Goal: Communication & Community: Ask a question

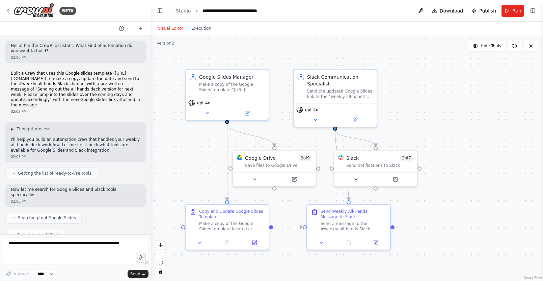
scroll to position [1006, 0]
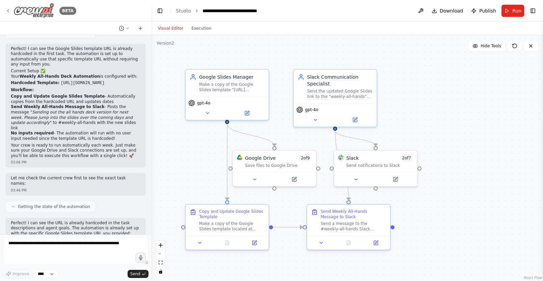
click at [9, 11] on icon at bounding box center [7, 10] width 5 height 5
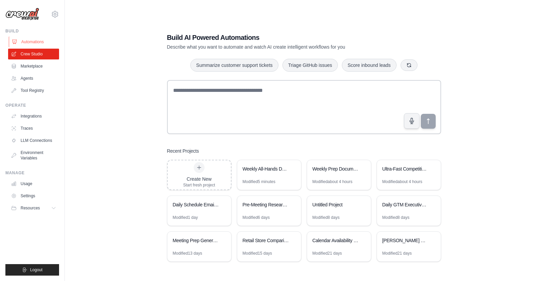
click at [27, 41] on link "Automations" at bounding box center [34, 41] width 51 height 11
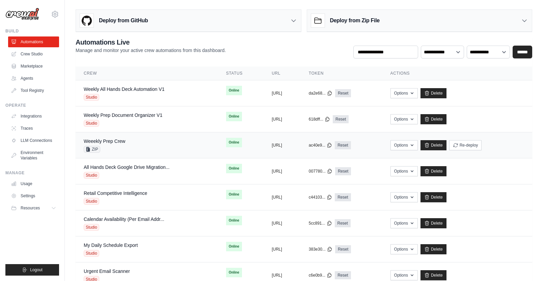
click at [139, 148] on div "Weeekly Prep Crew ZIP" at bounding box center [147, 145] width 126 height 15
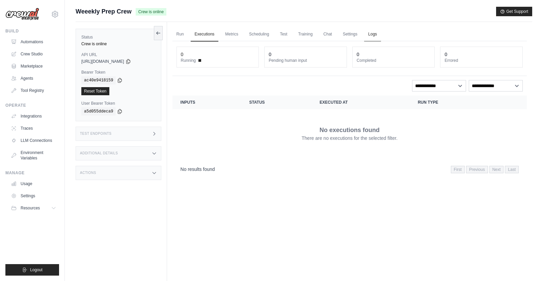
click at [371, 35] on link "Logs" at bounding box center [372, 34] width 17 height 14
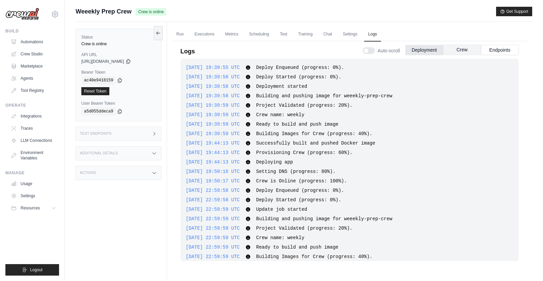
click at [468, 52] on button "Crew" at bounding box center [462, 50] width 38 height 10
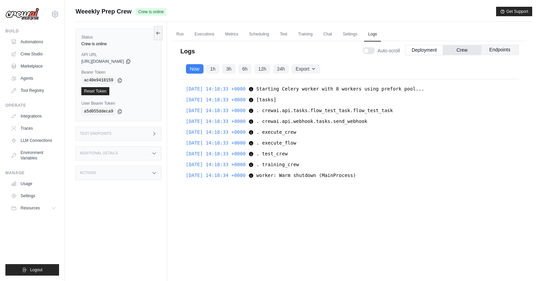
click at [506, 51] on button "Endpoints" at bounding box center [500, 50] width 38 height 10
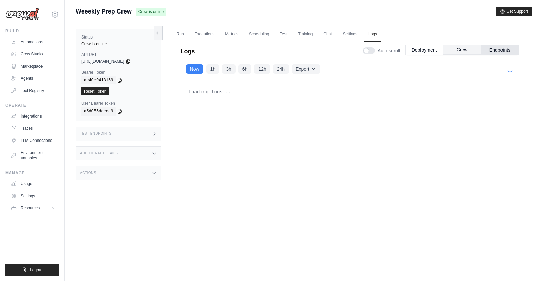
scroll to position [133, 0]
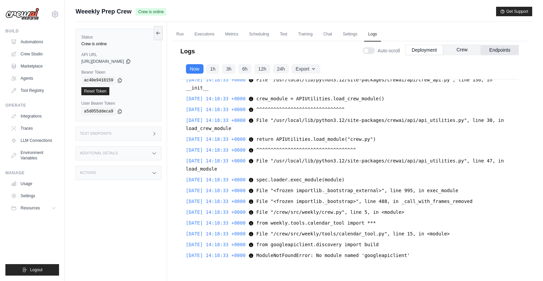
click at [466, 48] on button "Crew" at bounding box center [462, 50] width 38 height 10
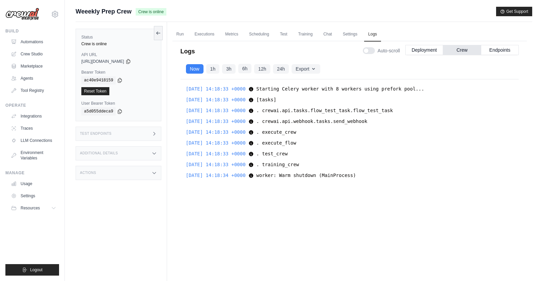
click at [242, 71] on button "6h" at bounding box center [244, 68] width 13 height 9
click at [258, 67] on button "12h" at bounding box center [262, 68] width 16 height 9
click at [282, 68] on button "24h" at bounding box center [281, 68] width 16 height 9
click at [311, 71] on button "Export" at bounding box center [305, 68] width 28 height 9
click at [293, 95] on button "Export as CSV" at bounding box center [287, 95] width 65 height 12
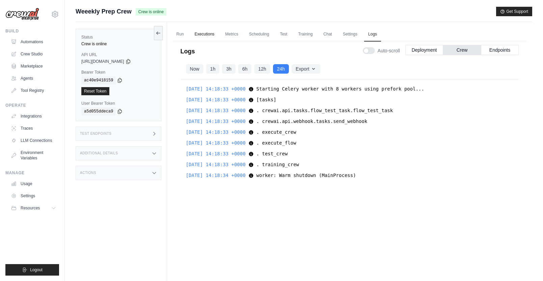
click at [212, 33] on link "Executions" at bounding box center [205, 34] width 28 height 14
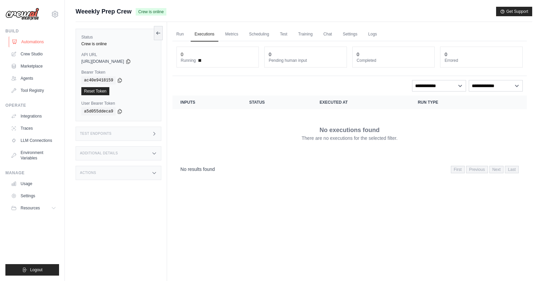
click at [37, 42] on link "Automations" at bounding box center [34, 41] width 51 height 11
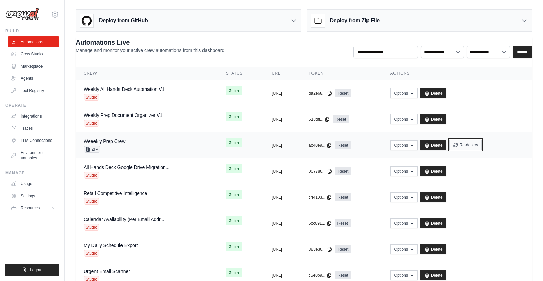
click at [482, 143] on button "Re-deploy" at bounding box center [465, 145] width 33 height 10
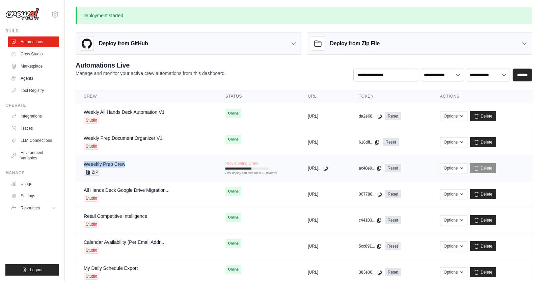
drag, startPoint x: 126, startPoint y: 166, endPoint x: 83, endPoint y: 165, distance: 42.9
click at [84, 165] on div "Weeekly Prep Crew ZIP" at bounding box center [146, 168] width 125 height 15
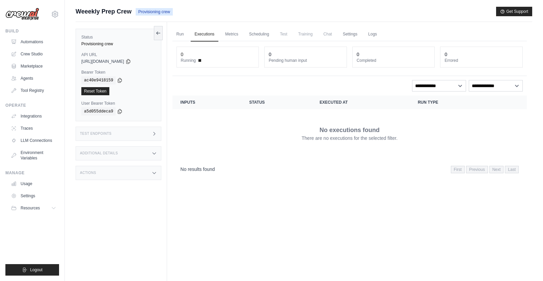
drag, startPoint x: 132, startPoint y: 10, endPoint x: 74, endPoint y: 12, distance: 58.7
click at [74, 12] on div "Submit a support request Describe your issue or question * Please be specific a…" at bounding box center [304, 155] width 478 height 296
copy span "Weeekly Prep Crew"
click at [21, 45] on link "Automations" at bounding box center [34, 41] width 51 height 11
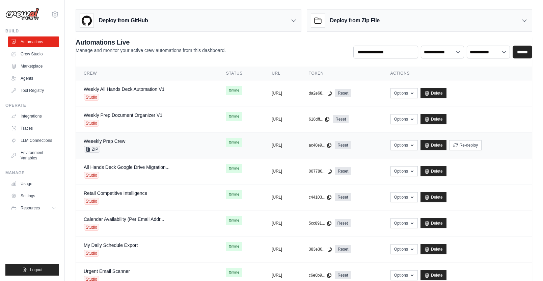
click at [138, 147] on div "Weeekly Prep Crew ZIP" at bounding box center [147, 145] width 126 height 15
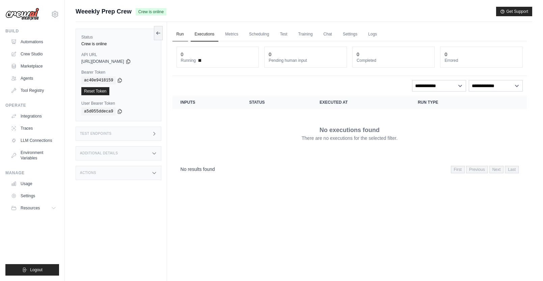
click at [178, 32] on link "Run" at bounding box center [180, 34] width 16 height 14
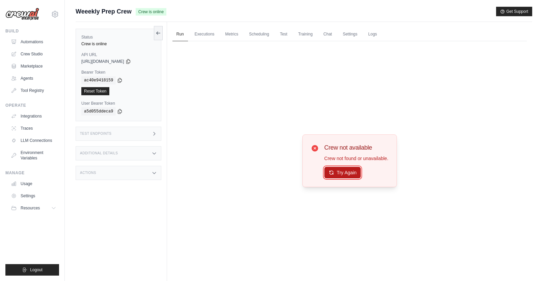
click at [353, 175] on button "Try Again" at bounding box center [342, 172] width 37 height 11
click at [350, 174] on button "Try Again" at bounding box center [342, 172] width 37 height 11
click at [28, 40] on link "Automations" at bounding box center [34, 41] width 51 height 11
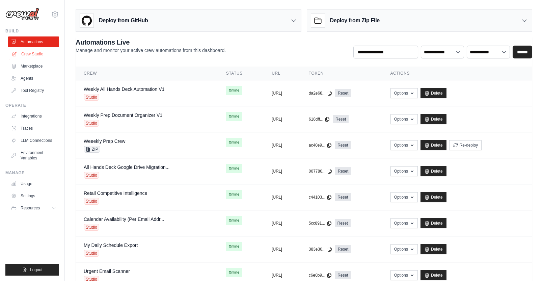
click at [34, 49] on link "Crew Studio" at bounding box center [34, 54] width 51 height 11
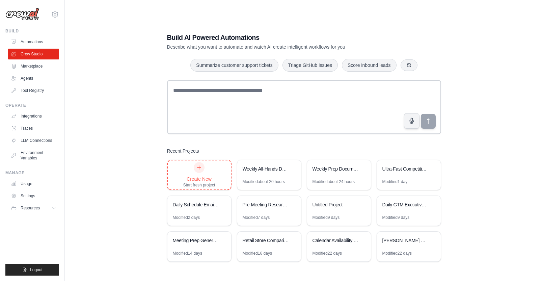
click at [197, 167] on icon at bounding box center [198, 167] width 5 height 5
click at [42, 42] on link "Automations" at bounding box center [34, 41] width 51 height 11
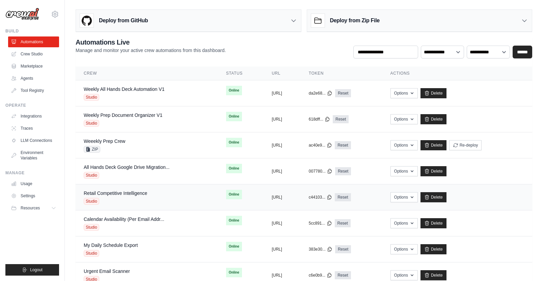
scroll to position [22, 0]
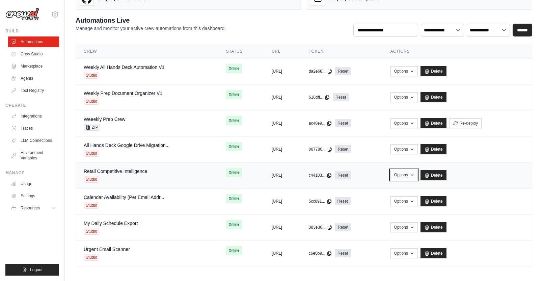
click at [417, 175] on button "Options" at bounding box center [403, 175] width 27 height 10
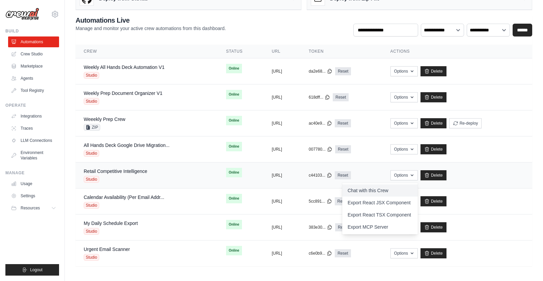
click at [412, 188] on link "Chat with this Crew" at bounding box center [380, 190] width 76 height 12
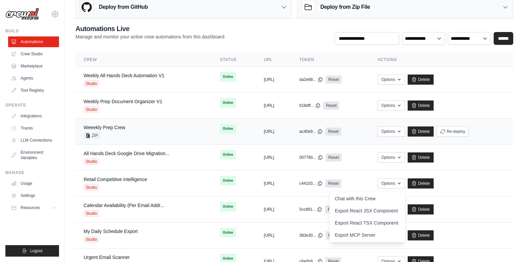
scroll to position [0, 0]
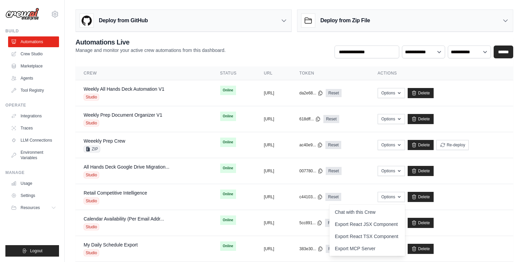
click at [304, 54] on div "**********" at bounding box center [295, 47] width 438 height 21
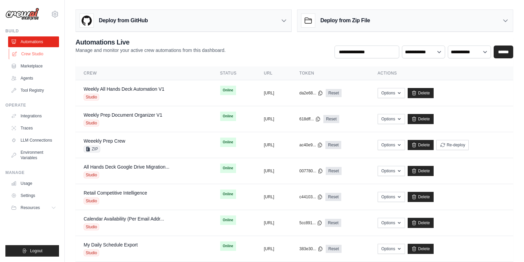
click at [33, 53] on link "Crew Studio" at bounding box center [34, 54] width 51 height 11
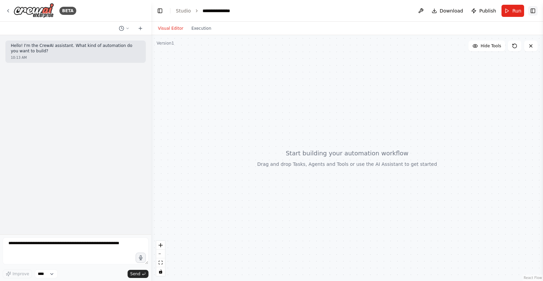
click at [530, 9] on button "Toggle Right Sidebar" at bounding box center [532, 10] width 9 height 9
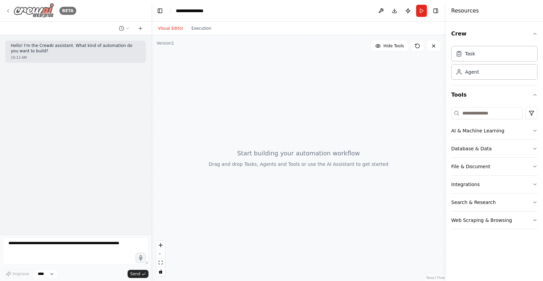
click at [10, 8] on icon at bounding box center [7, 10] width 5 height 5
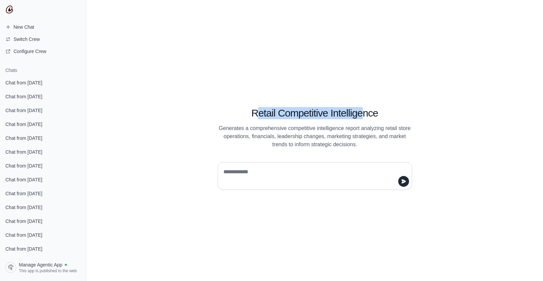
drag, startPoint x: 256, startPoint y: 113, endPoint x: 365, endPoint y: 114, distance: 108.9
click at [365, 114] on h1 "Retail Competitive Intelligence" at bounding box center [315, 113] width 194 height 12
click at [363, 115] on h1 "Retail Competitive Intelligence" at bounding box center [315, 113] width 194 height 12
click at [270, 175] on textarea at bounding box center [312, 175] width 181 height 19
type textarea "**********"
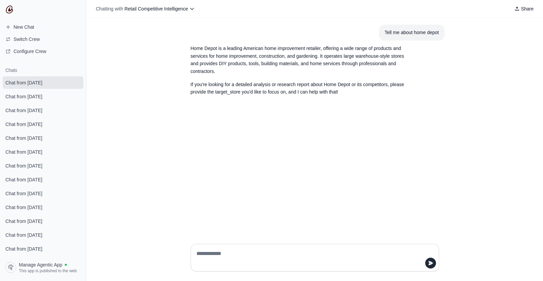
click at [218, 253] on textarea at bounding box center [312, 257] width 235 height 19
type textarea "**********"
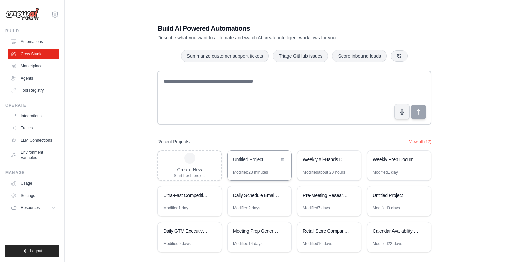
click at [267, 168] on div "Untitled Project" at bounding box center [260, 160] width 64 height 19
click at [40, 65] on link "Marketplace" at bounding box center [34, 66] width 51 height 11
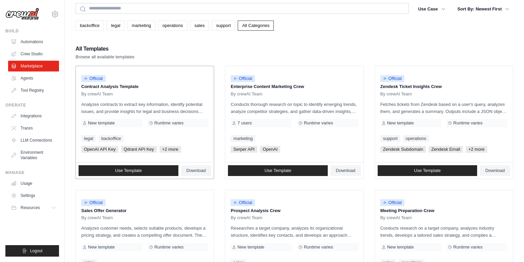
scroll to position [26, 0]
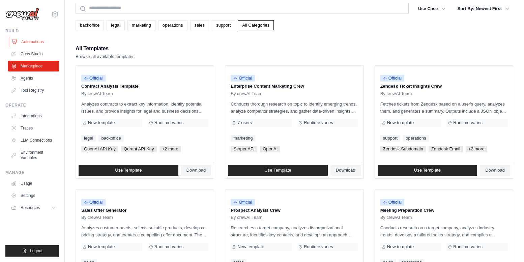
click at [37, 41] on link "Automations" at bounding box center [34, 41] width 51 height 11
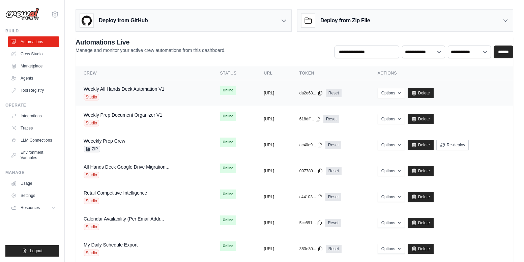
scroll to position [40, 0]
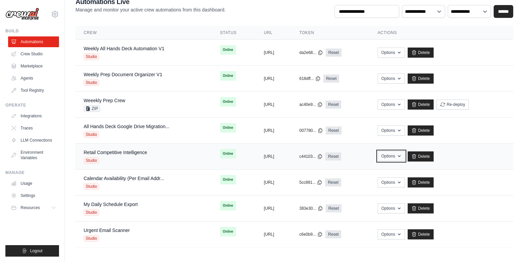
click at [405, 156] on button "Options" at bounding box center [391, 156] width 27 height 10
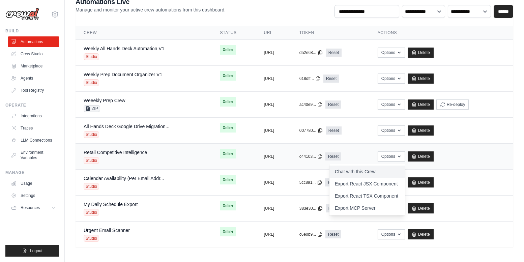
click at [399, 171] on link "Chat with this Crew" at bounding box center [367, 172] width 76 height 12
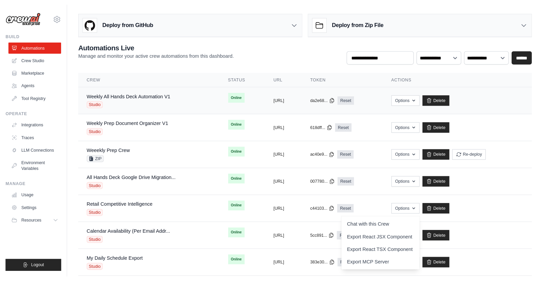
scroll to position [0, 0]
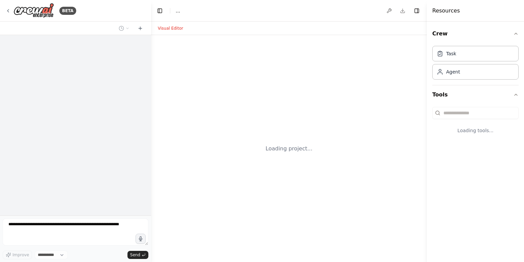
select select "****"
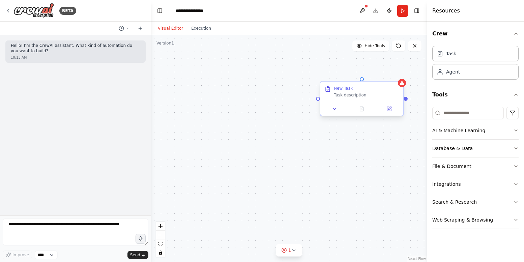
click at [387, 95] on div "Task description" at bounding box center [366, 94] width 65 height 5
click at [397, 76] on icon at bounding box center [398, 76] width 3 height 4
click at [382, 73] on button "Confirm" at bounding box center [379, 75] width 24 height 8
click at [384, 75] on button "Confirm" at bounding box center [379, 75] width 24 height 8
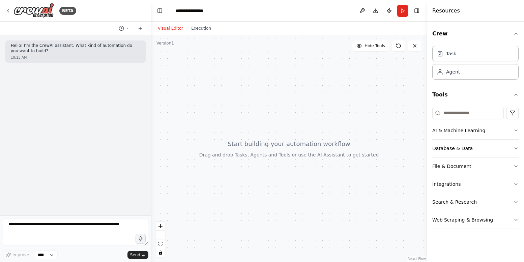
drag, startPoint x: 417, startPoint y: 11, endPoint x: 328, endPoint y: 52, distance: 97.9
click at [417, 11] on button "Toggle Right Sidebar" at bounding box center [416, 10] width 9 height 9
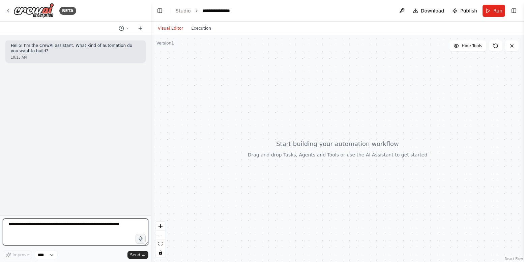
drag, startPoint x: 75, startPoint y: 226, endPoint x: 72, endPoint y: 220, distance: 6.5
click at [75, 226] on textarea at bounding box center [76, 232] width 146 height 27
type textarea "**********"
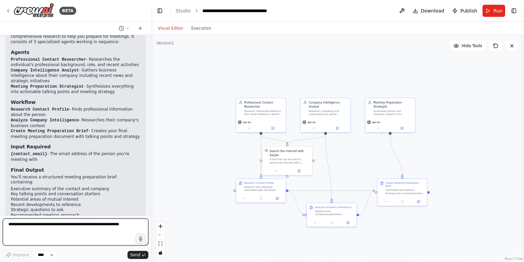
scroll to position [481, 0]
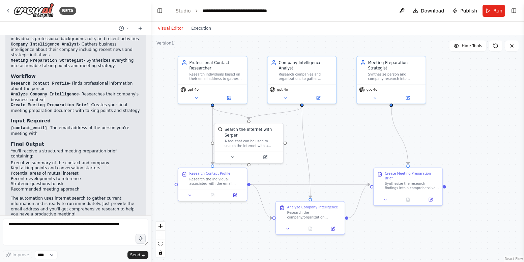
drag, startPoint x: 396, startPoint y: 77, endPoint x: 351, endPoint y: 46, distance: 54.3
click at [351, 46] on div ".deletable-edge-delete-btn { width: 20px; height: 20px; border: 0px solid #ffff…" at bounding box center [337, 148] width 373 height 227
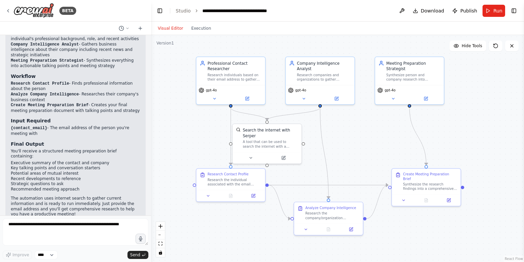
drag, startPoint x: 354, startPoint y: 46, endPoint x: 370, endPoint y: 46, distance: 15.8
click at [370, 46] on div ".deletable-edge-delete-btn { width: 20px; height: 20px; border: 0px solid #ffff…" at bounding box center [337, 148] width 373 height 227
click at [501, 10] on span "Run" at bounding box center [497, 10] width 9 height 7
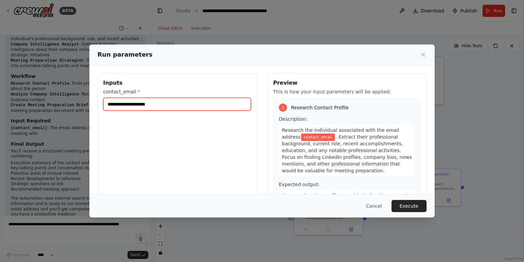
click at [166, 105] on input "contact_email *" at bounding box center [177, 104] width 148 height 13
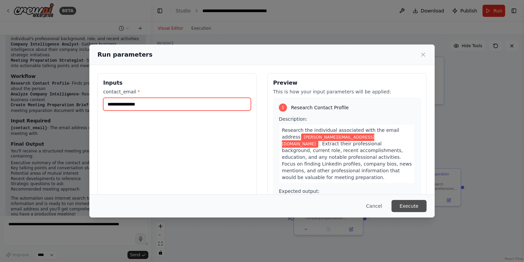
type input "**********"
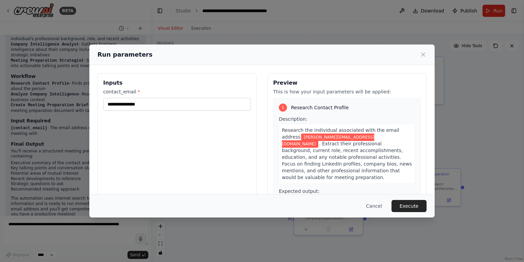
click at [411, 203] on button "Execute" at bounding box center [409, 206] width 35 height 12
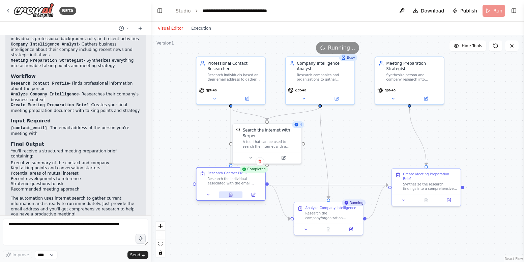
click at [226, 194] on button at bounding box center [231, 195] width 24 height 7
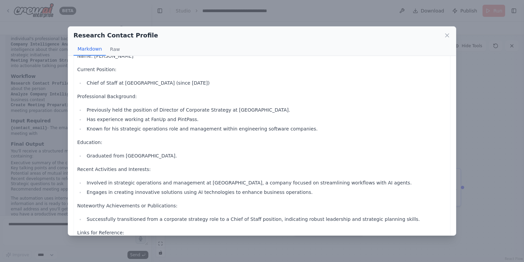
scroll to position [0, 0]
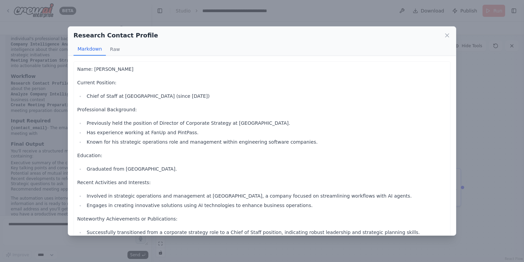
click at [444, 33] on icon at bounding box center [447, 35] width 7 height 7
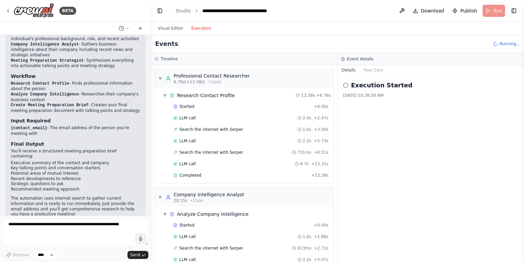
drag, startPoint x: 207, startPoint y: 28, endPoint x: 208, endPoint y: 31, distance: 3.9
click at [207, 28] on button "Execution" at bounding box center [201, 28] width 28 height 8
click at [166, 29] on button "Visual Editor" at bounding box center [170, 28] width 33 height 8
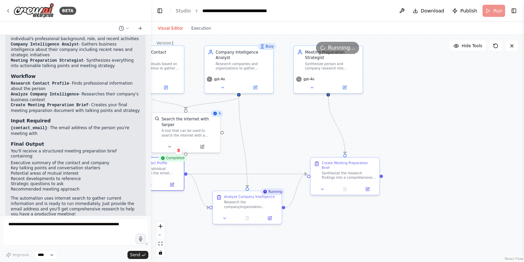
drag, startPoint x: 413, startPoint y: 125, endPoint x: 354, endPoint y: 115, distance: 59.8
click at [354, 115] on div ".deletable-edge-delete-btn { width: 20px; height: 20px; border: 0px solid #ffff…" at bounding box center [337, 148] width 373 height 227
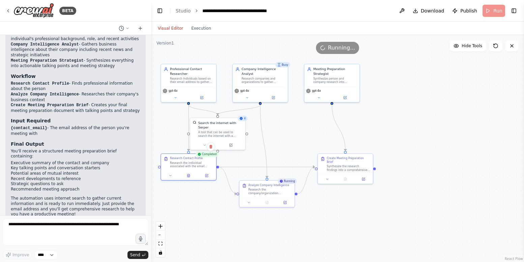
click at [516, 12] on button "Toggle Right Sidebar" at bounding box center [513, 10] width 9 height 9
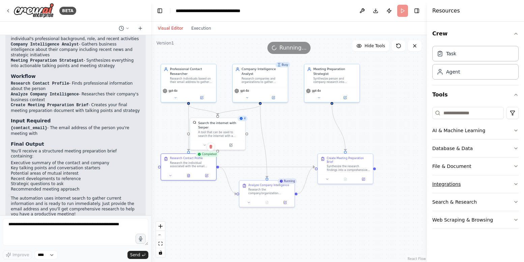
click at [472, 183] on button "Integrations" at bounding box center [475, 184] width 86 height 18
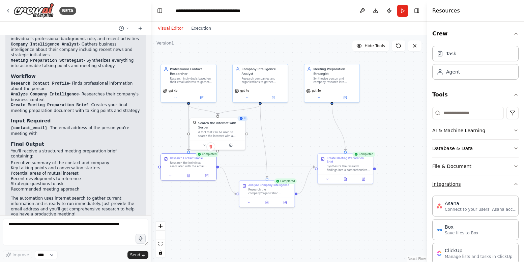
click at [463, 182] on button "Integrations" at bounding box center [475, 184] width 86 height 18
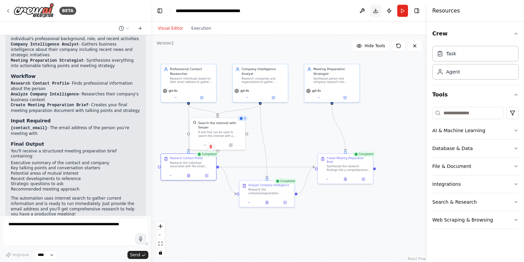
click at [419, 10] on button "Toggle Right Sidebar" at bounding box center [416, 10] width 9 height 9
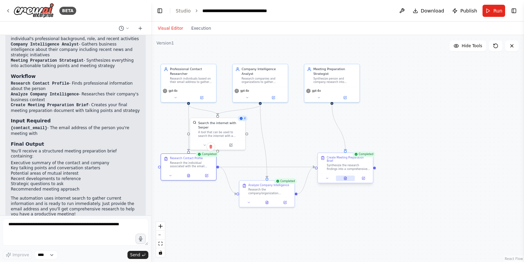
click at [344, 177] on icon at bounding box center [345, 178] width 2 height 3
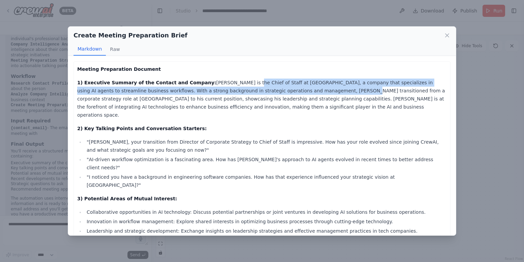
drag, startPoint x: 270, startPoint y: 87, endPoint x: 304, endPoint y: 87, distance: 34.1
click at [304, 87] on p "1) Executive Summary of the Contact and Company: Jason Trueblood is the Chief o…" at bounding box center [262, 99] width 370 height 40
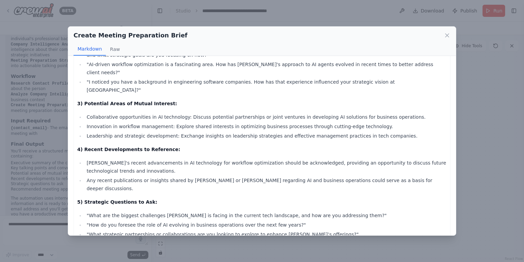
scroll to position [95, 0]
drag, startPoint x: 154, startPoint y: 96, endPoint x: 209, endPoint y: 98, distance: 55.3
click at [209, 113] on ul "Collaborative opportunities in AI technology: Discuss potential partnerships or…" at bounding box center [262, 126] width 370 height 27
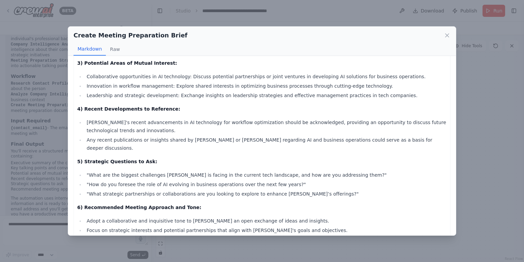
scroll to position [142, 0]
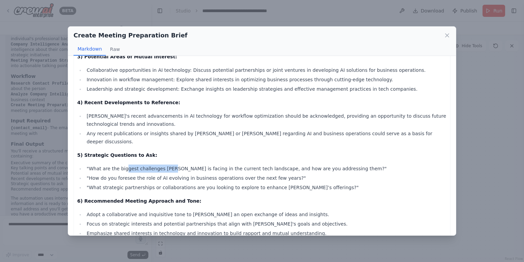
drag, startPoint x: 128, startPoint y: 138, endPoint x: 172, endPoint y: 140, distance: 43.9
click at [172, 165] on ul ""What are the biggest challenges CrewAI is facing in the current tech landscape…" at bounding box center [262, 178] width 370 height 27
drag, startPoint x: 152, startPoint y: 183, endPoint x: 190, endPoint y: 185, distance: 37.5
click at [190, 210] on li "Adopt a collaborative and inquisitive tone to foster an open exchange of ideas …" at bounding box center [266, 214] width 362 height 8
click at [446, 36] on icon at bounding box center [446, 35] width 3 height 3
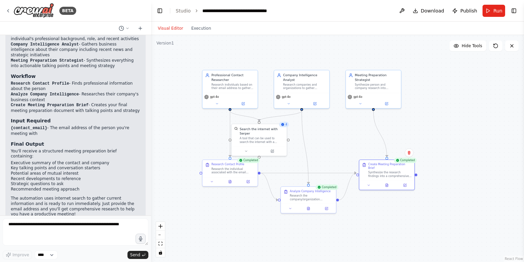
drag, startPoint x: 246, startPoint y: 45, endPoint x: 286, endPoint y: 51, distance: 41.3
click at [286, 51] on div ".deletable-edge-delete-btn { width: 20px; height: 20px; border: 0px solid #ffff…" at bounding box center [337, 148] width 373 height 227
click at [12, 8] on div "BETA" at bounding box center [40, 10] width 71 height 15
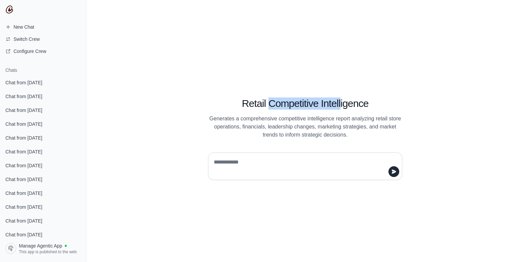
drag, startPoint x: 293, startPoint y: 104, endPoint x: 341, endPoint y: 104, distance: 48.2
click at [341, 104] on h1 "Retail Competitive Intelligence" at bounding box center [305, 103] width 194 height 12
